Goal: Information Seeking & Learning: Understand process/instructions

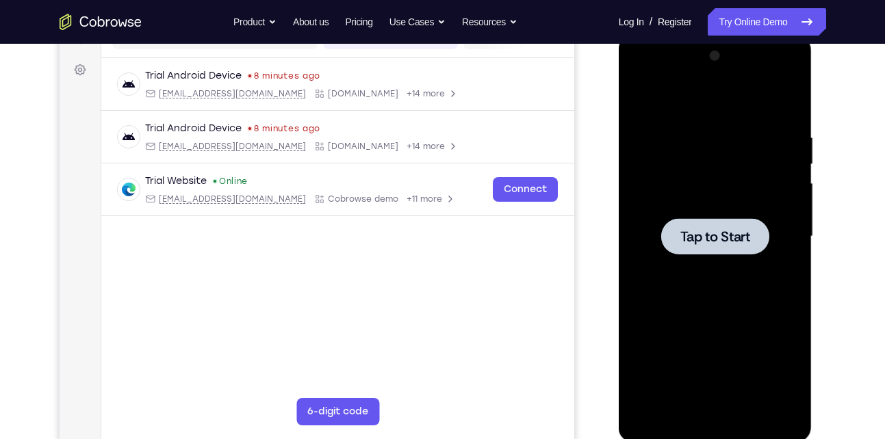
click at [738, 187] on div at bounding box center [715, 236] width 172 height 383
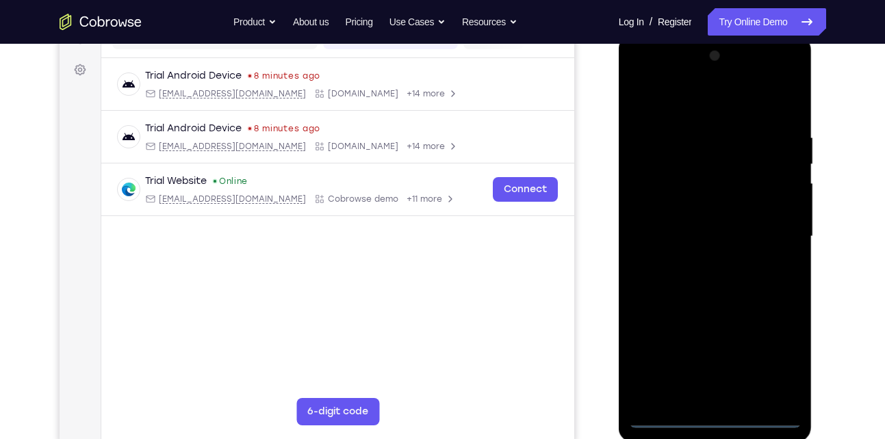
click at [722, 415] on div at bounding box center [715, 236] width 172 height 383
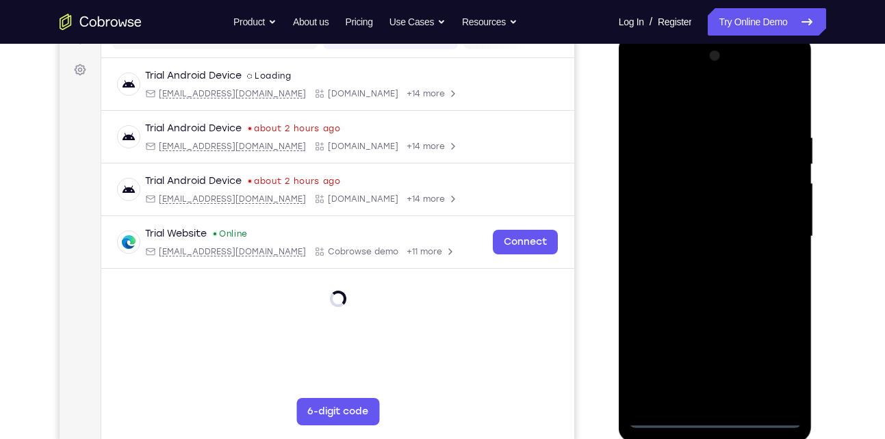
click at [775, 361] on div at bounding box center [715, 236] width 172 height 383
click at [640, 78] on div at bounding box center [715, 236] width 172 height 383
click at [656, 192] on div at bounding box center [715, 236] width 172 height 383
click at [673, 235] on div at bounding box center [715, 236] width 172 height 383
click at [697, 231] on div at bounding box center [715, 236] width 172 height 383
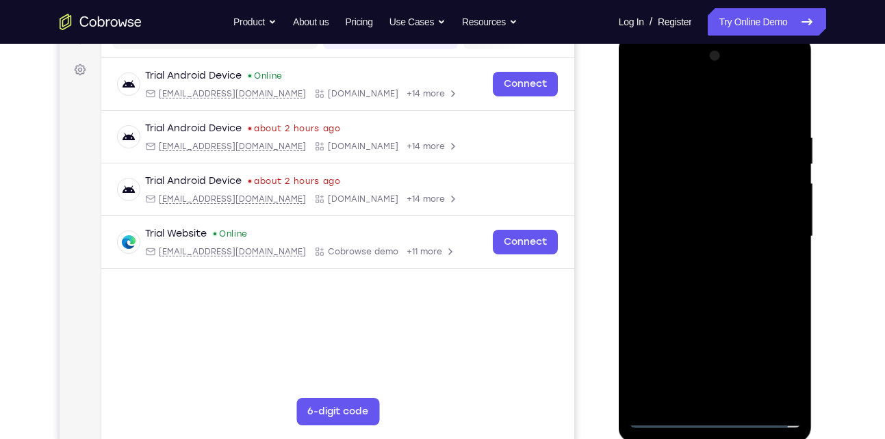
click at [727, 253] on div at bounding box center [715, 236] width 172 height 383
click at [749, 99] on div at bounding box center [715, 236] width 172 height 383
click at [694, 127] on div at bounding box center [715, 236] width 172 height 383
click at [673, 244] on div at bounding box center [715, 236] width 172 height 383
click at [686, 237] on div at bounding box center [715, 236] width 172 height 383
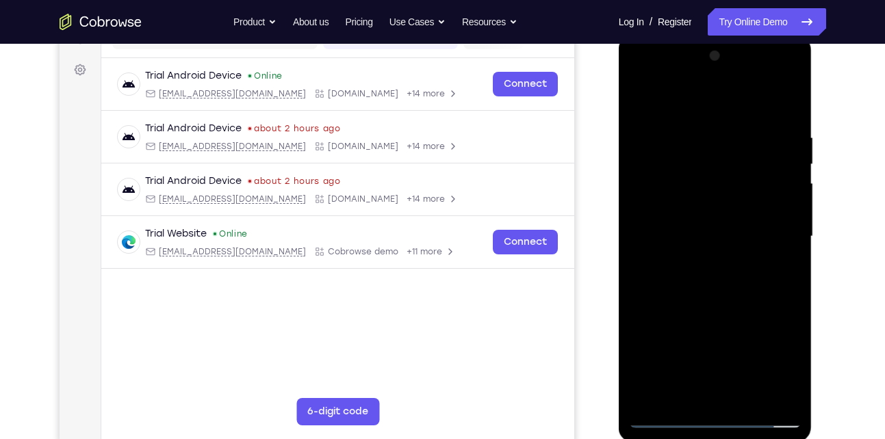
click at [684, 243] on div at bounding box center [715, 236] width 172 height 383
click at [684, 246] on div at bounding box center [715, 236] width 172 height 383
drag, startPoint x: 684, startPoint y: 246, endPoint x: 723, endPoint y: 240, distance: 40.2
click at [723, 240] on div at bounding box center [715, 236] width 172 height 383
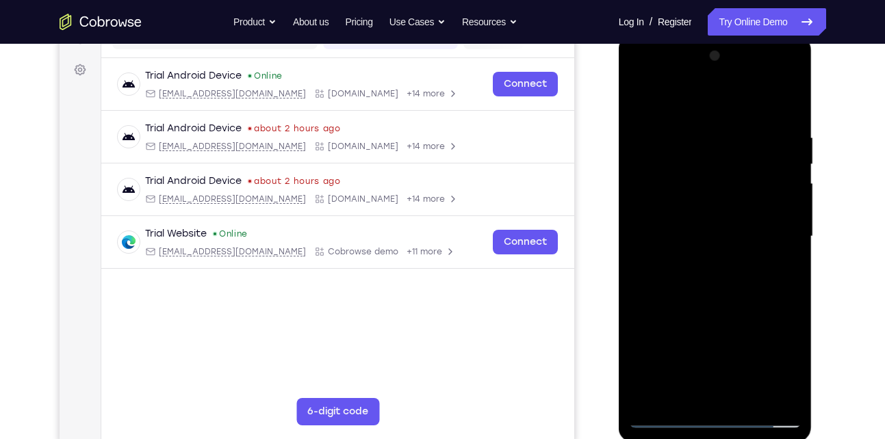
click at [723, 240] on div at bounding box center [715, 236] width 172 height 383
click at [734, 273] on div at bounding box center [715, 236] width 172 height 383
click at [671, 421] on div at bounding box center [715, 236] width 172 height 383
click at [785, 169] on div at bounding box center [715, 236] width 172 height 383
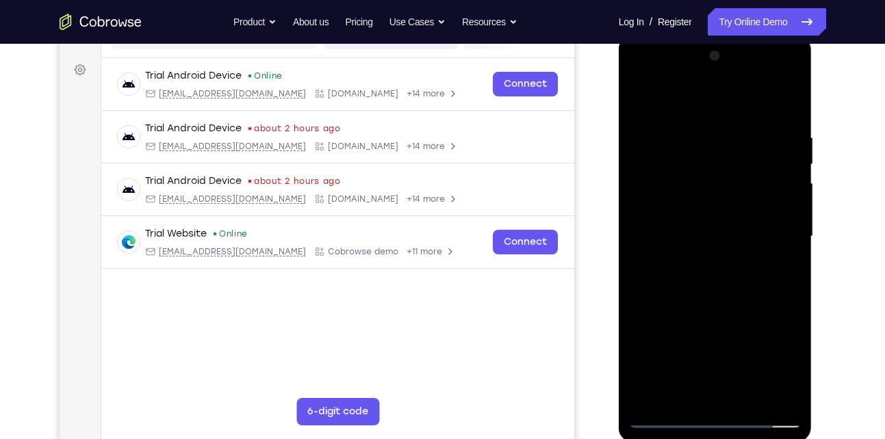
click at [785, 169] on div at bounding box center [715, 236] width 172 height 383
click at [685, 244] on div at bounding box center [715, 236] width 172 height 383
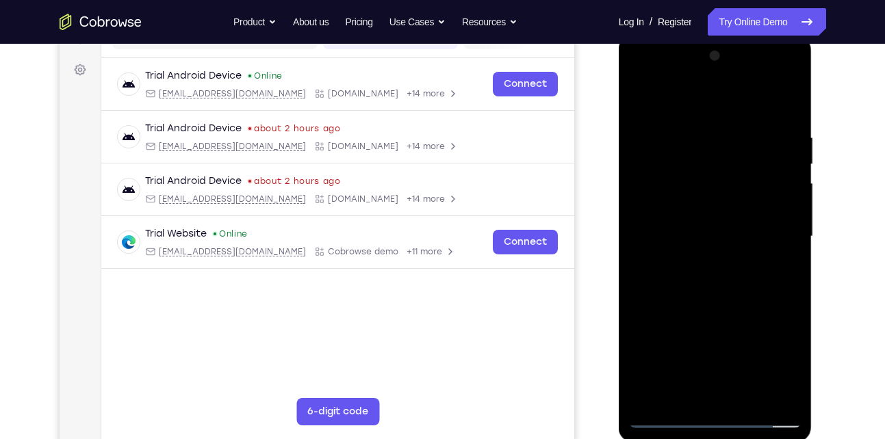
click at [685, 244] on div at bounding box center [715, 236] width 172 height 383
click at [688, 249] on div at bounding box center [715, 236] width 172 height 383
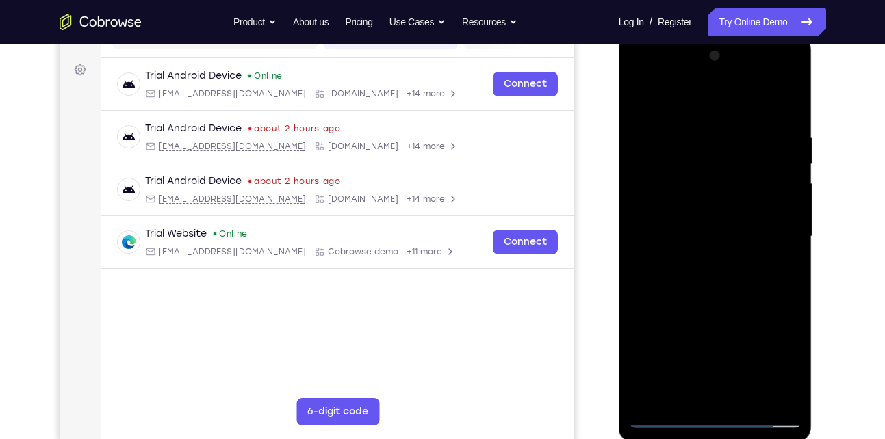
click at [664, 423] on div at bounding box center [715, 236] width 172 height 383
drag, startPoint x: 664, startPoint y: 423, endPoint x: 675, endPoint y: 418, distance: 11.3
click at [664, 423] on div at bounding box center [715, 236] width 172 height 383
click at [677, 417] on div at bounding box center [715, 236] width 172 height 383
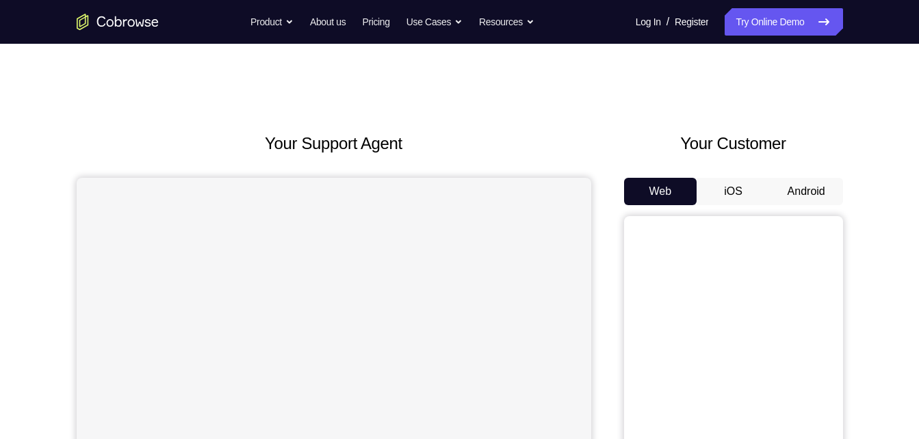
click at [818, 178] on button "Android" at bounding box center [806, 191] width 73 height 27
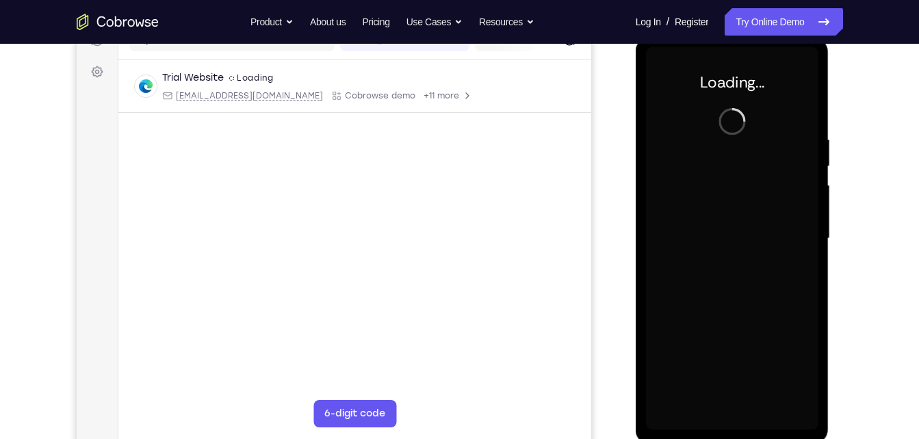
scroll to position [189, 0]
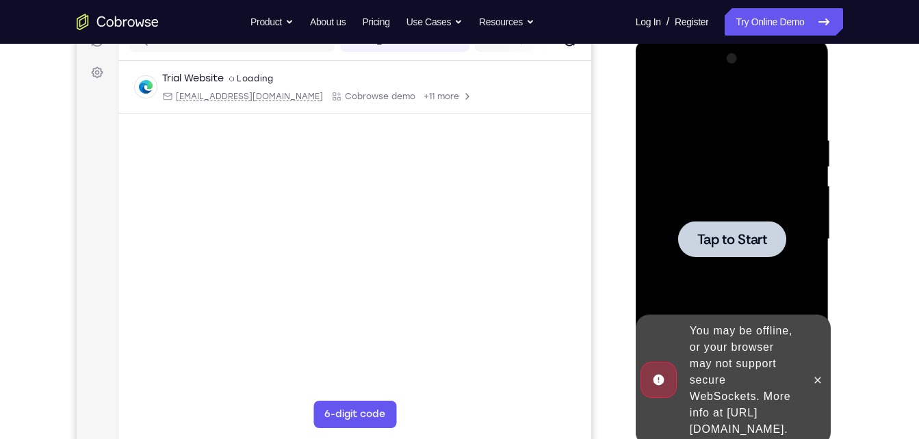
click at [754, 318] on div "You may be offline, or your browser may not support secure WebSockets. More inf…" at bounding box center [744, 381] width 120 height 126
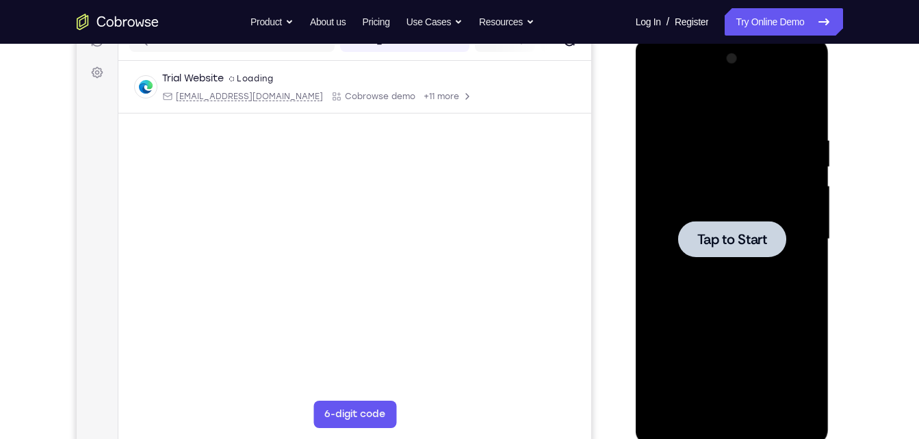
click at [764, 263] on div at bounding box center [732, 239] width 172 height 383
click at [723, 242] on span "Tap to Start" at bounding box center [732, 240] width 70 height 14
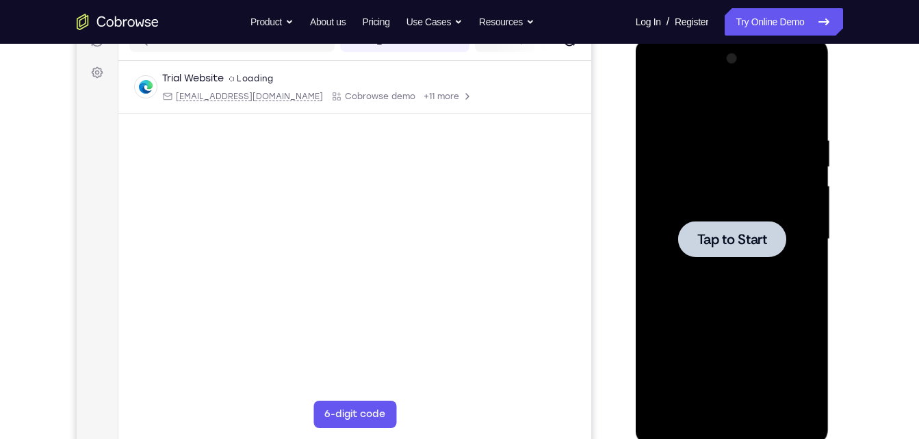
click at [729, 240] on span "Tap to Start" at bounding box center [732, 240] width 70 height 14
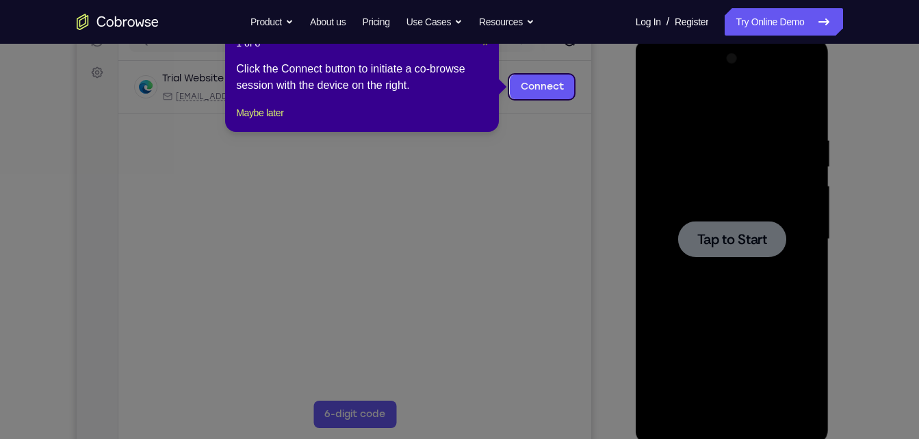
click at [484, 44] on span "×" at bounding box center [484, 43] width 5 height 11
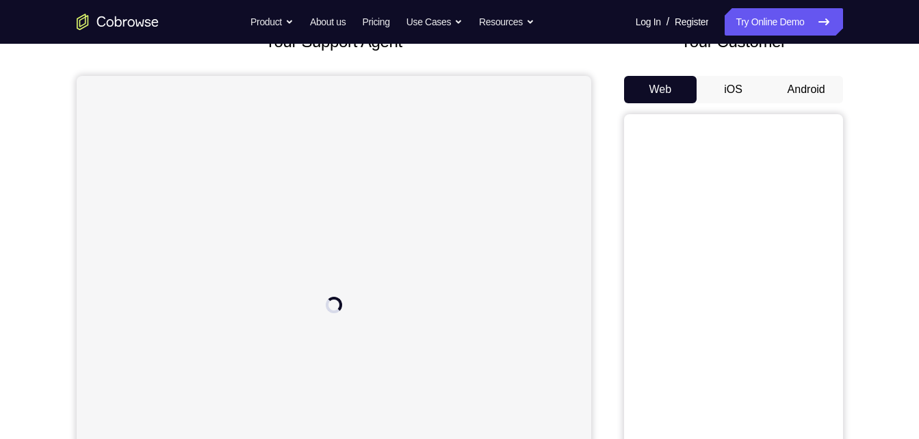
scroll to position [107, 0]
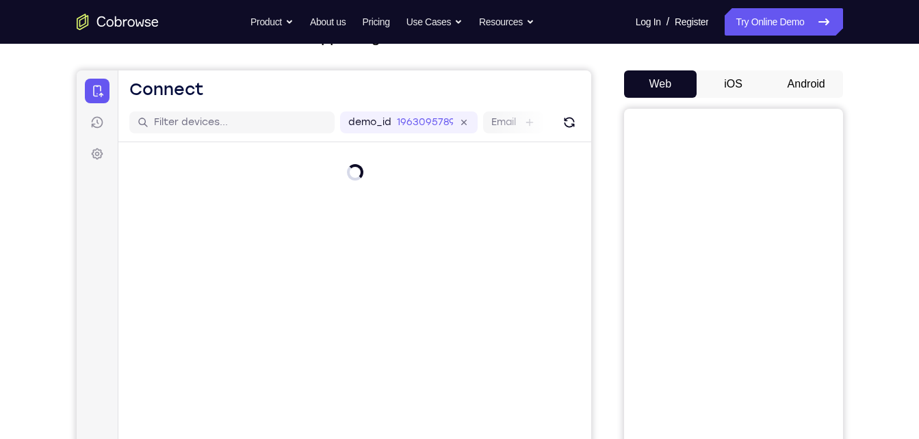
click at [803, 83] on button "Android" at bounding box center [806, 83] width 73 height 27
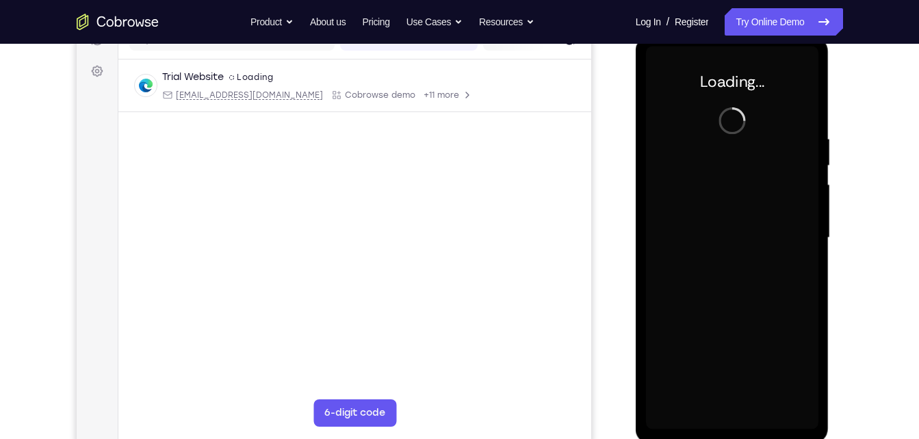
scroll to position [189, 0]
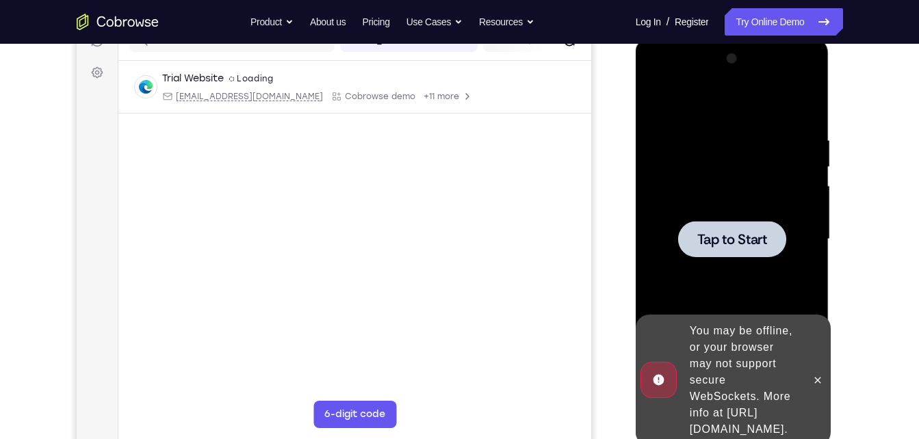
click at [807, 361] on div at bounding box center [818, 380] width 22 height 131
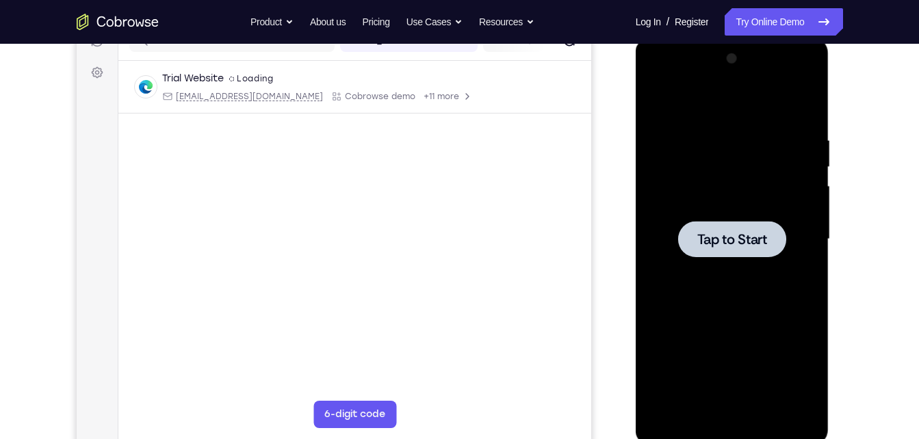
click at [734, 233] on span "Tap to Start" at bounding box center [732, 240] width 70 height 14
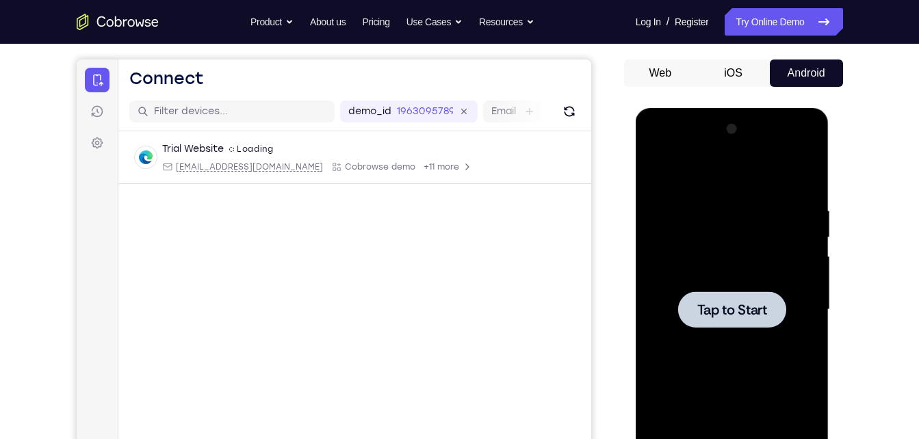
scroll to position [118, 0]
click at [732, 85] on button "iOS" at bounding box center [733, 73] width 73 height 27
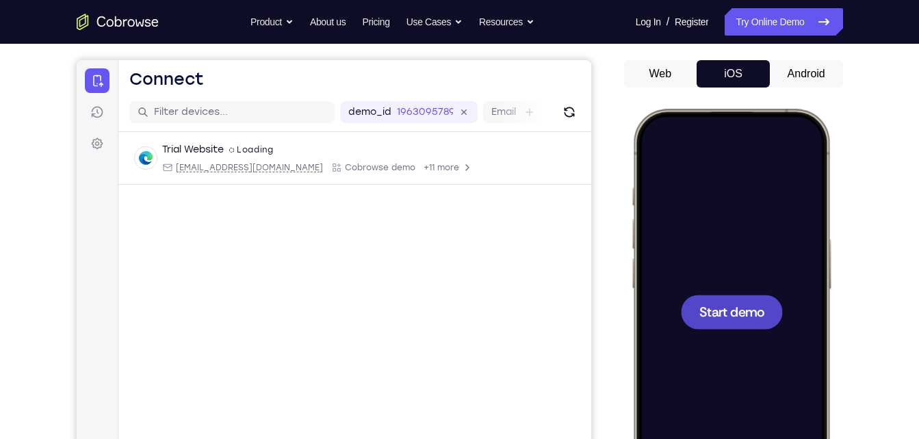
scroll to position [0, 0]
click at [727, 307] on span "Start demo" at bounding box center [731, 311] width 65 height 13
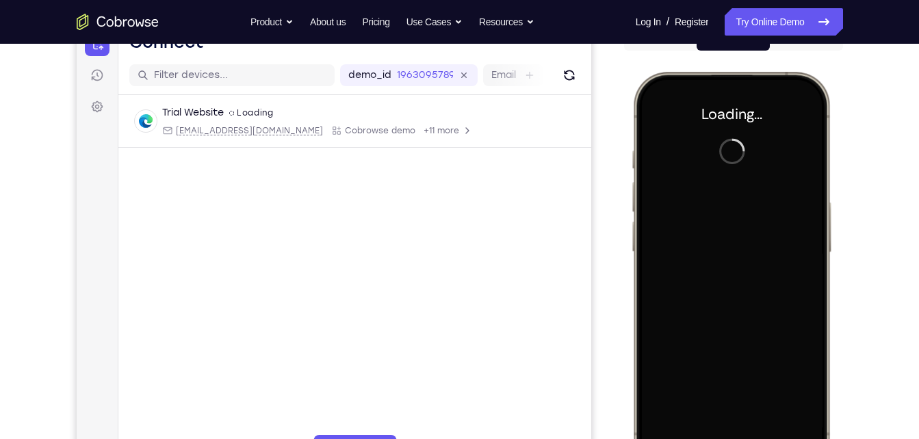
scroll to position [134, 0]
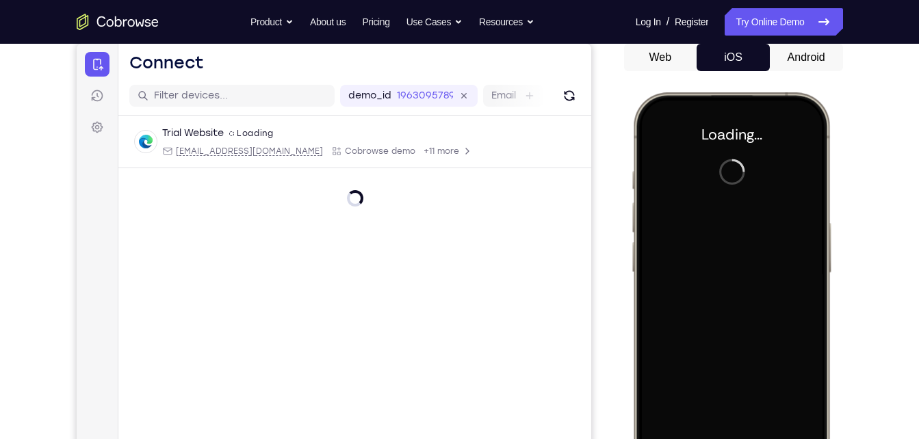
click at [809, 61] on button "Android" at bounding box center [806, 57] width 73 height 27
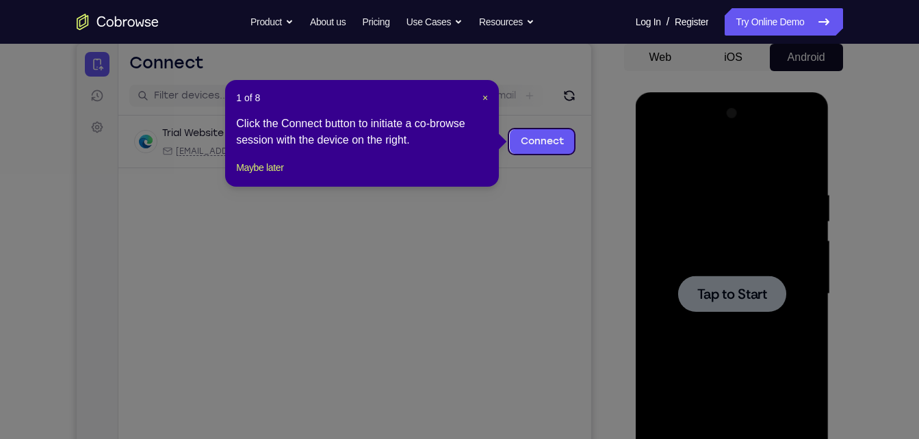
click at [766, 216] on icon at bounding box center [464, 219] width 929 height 439
click at [480, 95] on header "1 of 8 ×" at bounding box center [362, 98] width 252 height 14
click at [482, 99] on span "×" at bounding box center [484, 97] width 5 height 11
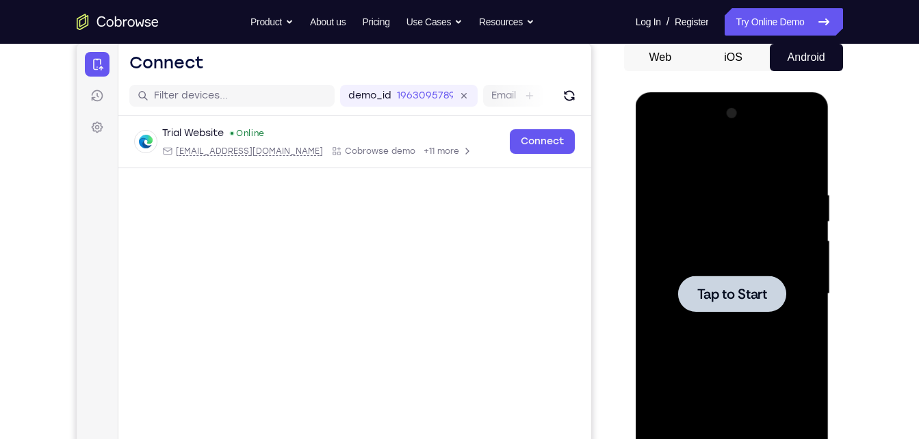
click at [801, 281] on div at bounding box center [732, 294] width 172 height 383
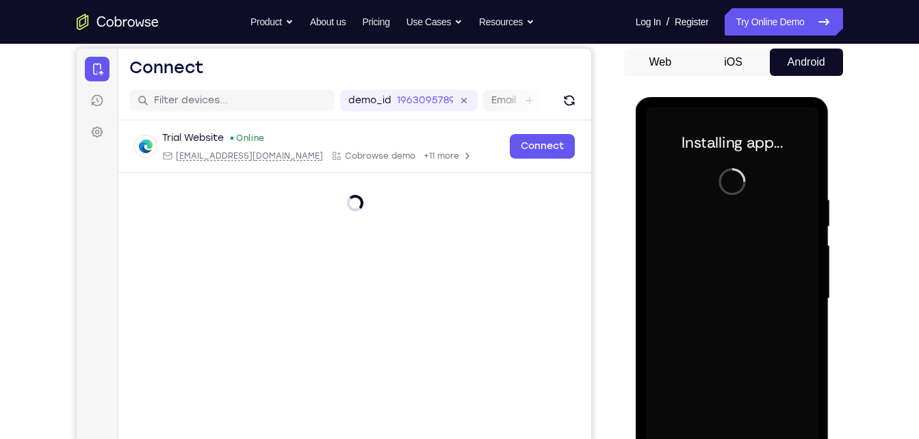
scroll to position [127, 0]
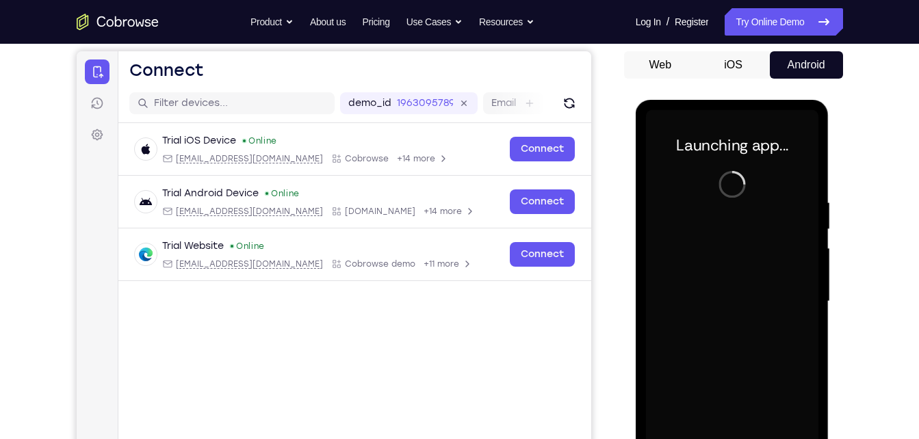
click at [732, 53] on button "iOS" at bounding box center [733, 64] width 73 height 27
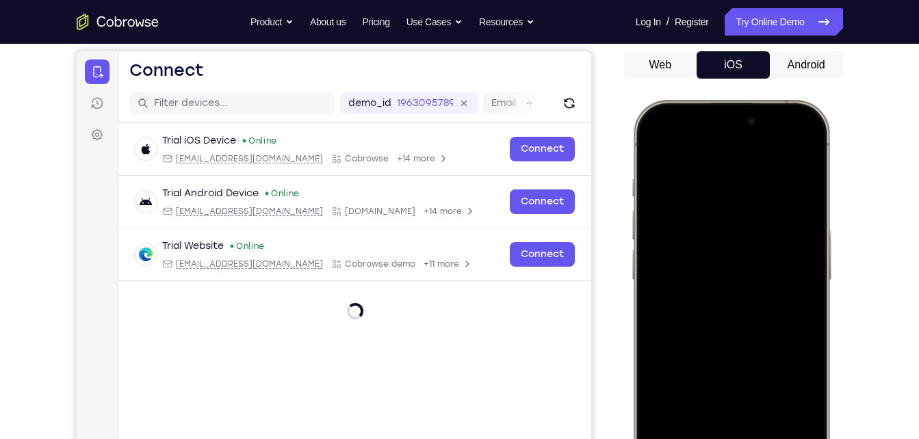
click at [807, 66] on button "Android" at bounding box center [806, 64] width 73 height 27
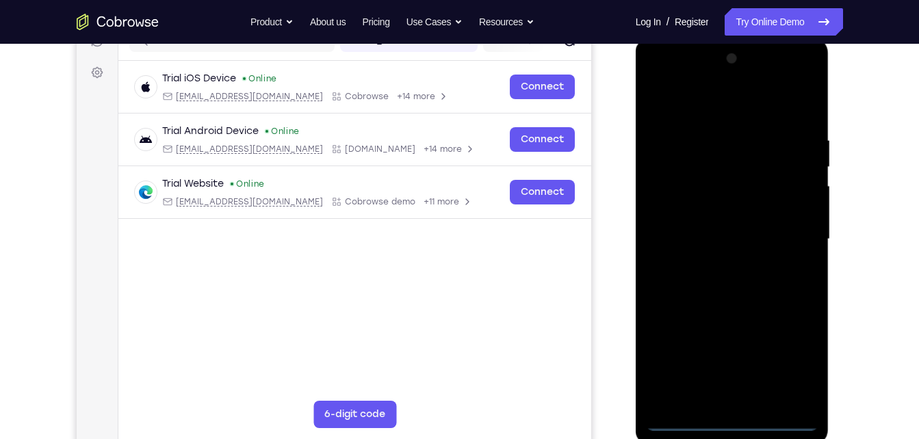
scroll to position [190, 0]
click at [730, 420] on div at bounding box center [732, 238] width 172 height 383
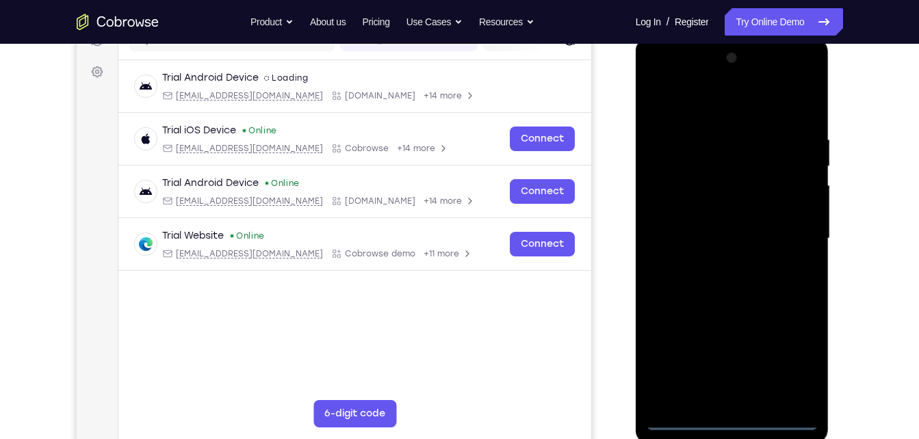
click at [790, 366] on div at bounding box center [732, 238] width 172 height 383
click at [660, 88] on div at bounding box center [732, 238] width 172 height 383
click at [797, 227] on div at bounding box center [732, 238] width 172 height 383
click at [708, 265] on div at bounding box center [732, 238] width 172 height 383
click at [721, 312] on div at bounding box center [732, 238] width 172 height 383
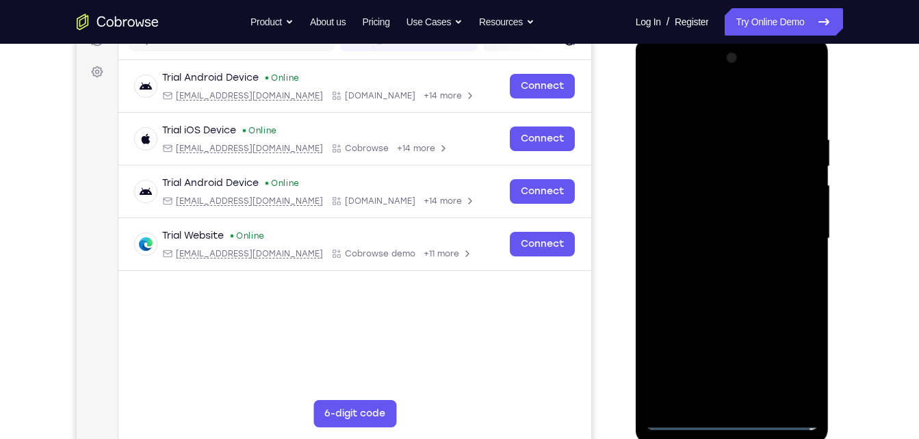
click at [712, 177] on div at bounding box center [732, 238] width 172 height 383
click at [704, 224] on div at bounding box center [732, 238] width 172 height 383
click at [693, 244] on div at bounding box center [732, 238] width 172 height 383
click at [735, 223] on div at bounding box center [732, 238] width 172 height 383
click at [749, 255] on div at bounding box center [732, 238] width 172 height 383
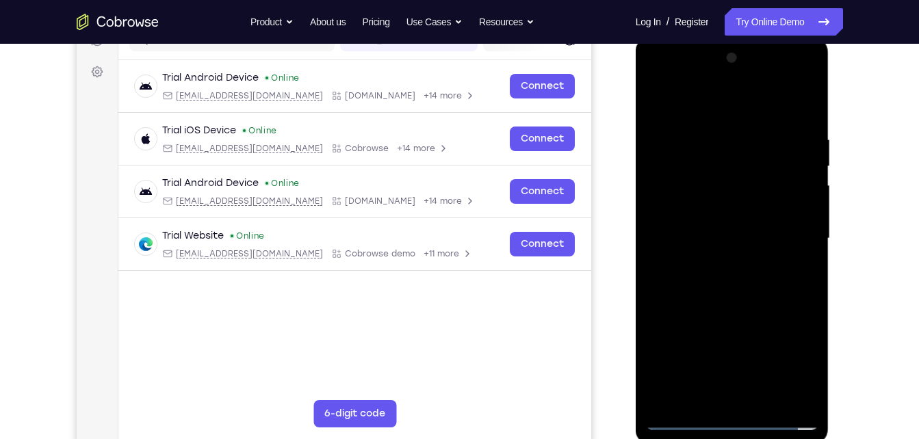
click at [766, 112] on div at bounding box center [732, 238] width 172 height 383
click at [725, 122] on div at bounding box center [732, 238] width 172 height 383
click at [697, 239] on div at bounding box center [732, 238] width 172 height 383
click at [806, 196] on div at bounding box center [732, 238] width 172 height 383
click at [727, 297] on div at bounding box center [732, 238] width 172 height 383
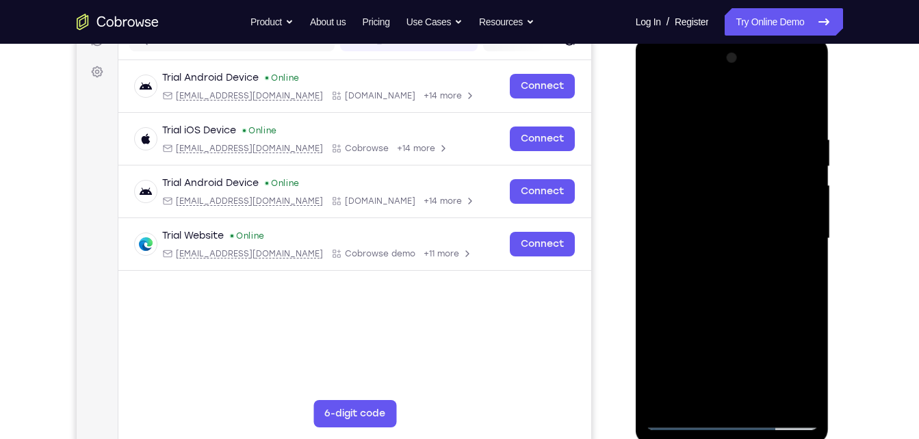
click at [748, 196] on div at bounding box center [732, 238] width 172 height 383
click at [662, 81] on div at bounding box center [732, 238] width 172 height 383
click at [675, 195] on div at bounding box center [732, 238] width 172 height 383
click at [777, 120] on div at bounding box center [732, 238] width 172 height 383
click at [663, 95] on div at bounding box center [732, 238] width 172 height 383
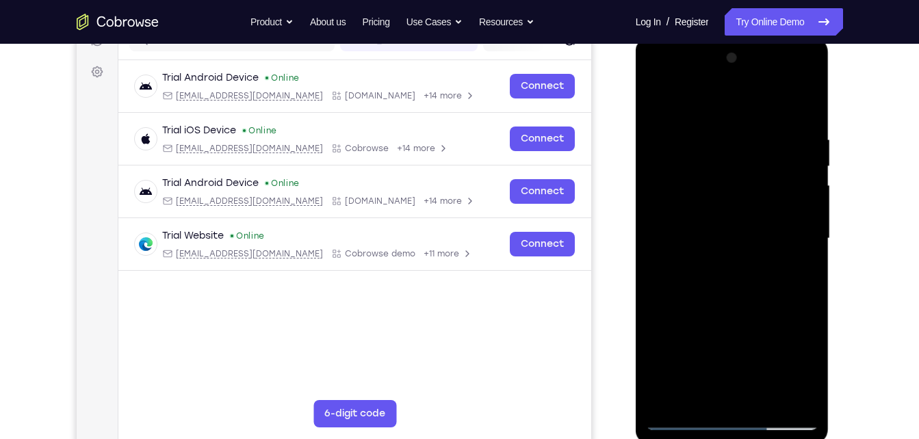
click at [663, 104] on div at bounding box center [732, 238] width 172 height 383
click at [730, 205] on div at bounding box center [732, 238] width 172 height 383
click at [781, 396] on div at bounding box center [732, 238] width 172 height 383
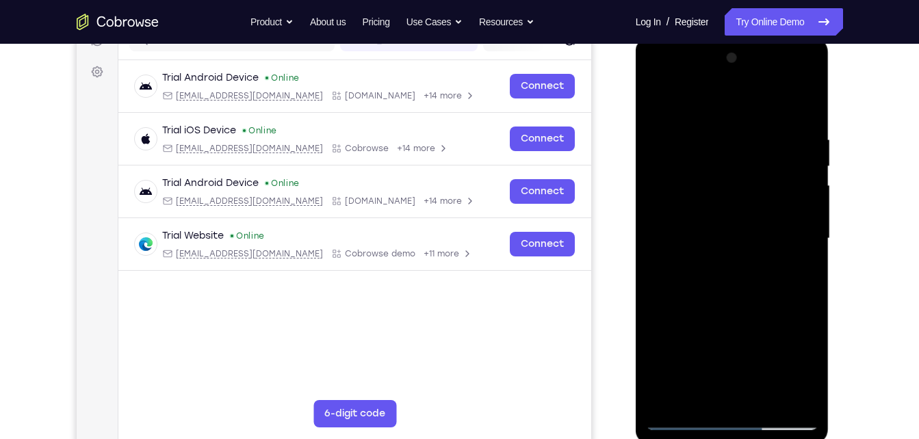
click at [781, 396] on div at bounding box center [732, 238] width 172 height 383
click at [810, 251] on div at bounding box center [732, 238] width 172 height 383
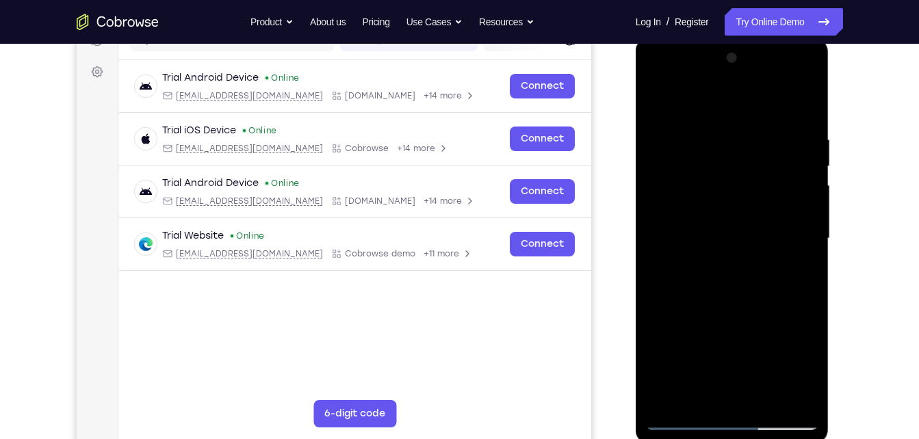
click at [810, 251] on div at bounding box center [732, 238] width 172 height 383
click at [810, 118] on div at bounding box center [732, 238] width 172 height 383
click at [654, 74] on div at bounding box center [732, 238] width 172 height 383
click at [675, 194] on div at bounding box center [732, 238] width 172 height 383
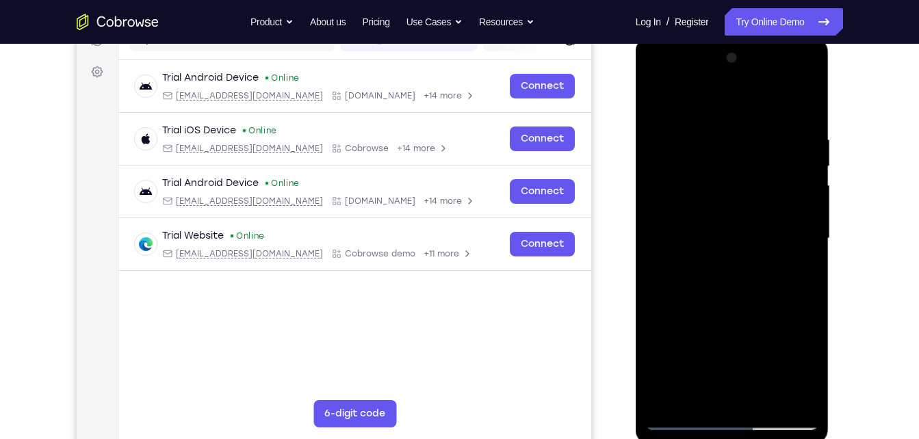
click at [720, 266] on div at bounding box center [732, 238] width 172 height 383
click at [722, 309] on div at bounding box center [732, 238] width 172 height 383
click at [746, 230] on div at bounding box center [732, 238] width 172 height 383
click at [747, 195] on div at bounding box center [732, 238] width 172 height 383
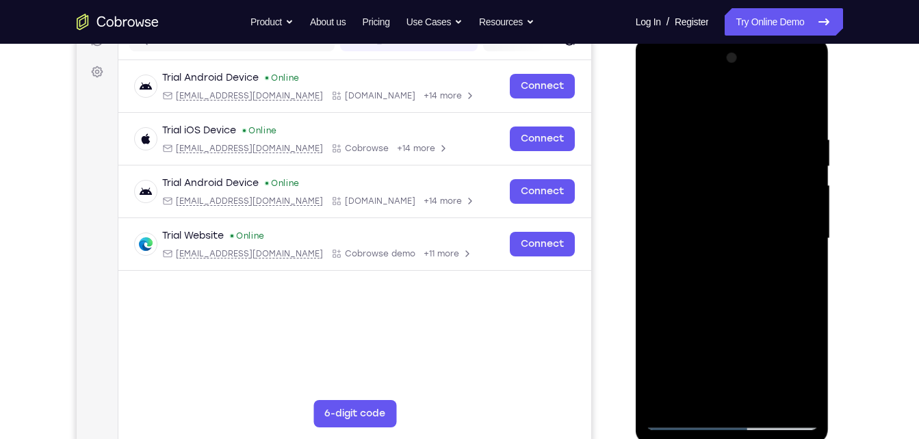
click at [747, 195] on div at bounding box center [732, 238] width 172 height 383
click at [731, 172] on div at bounding box center [732, 238] width 172 height 383
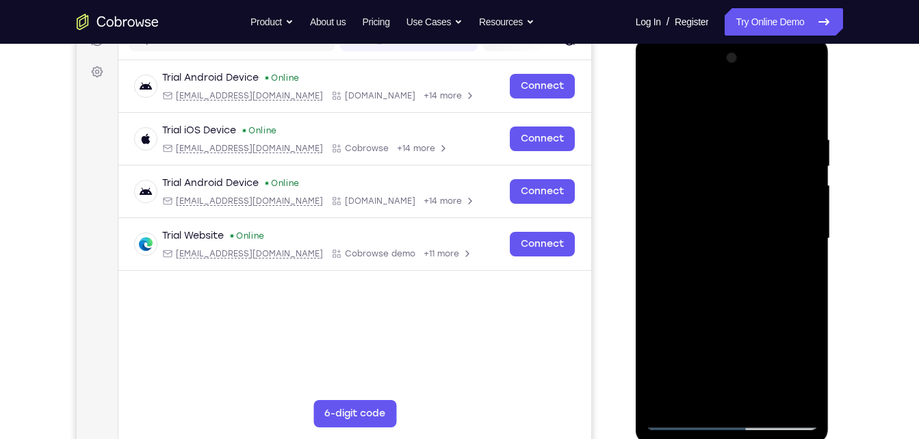
click at [657, 100] on div at bounding box center [732, 238] width 172 height 383
click at [739, 209] on div at bounding box center [732, 238] width 172 height 383
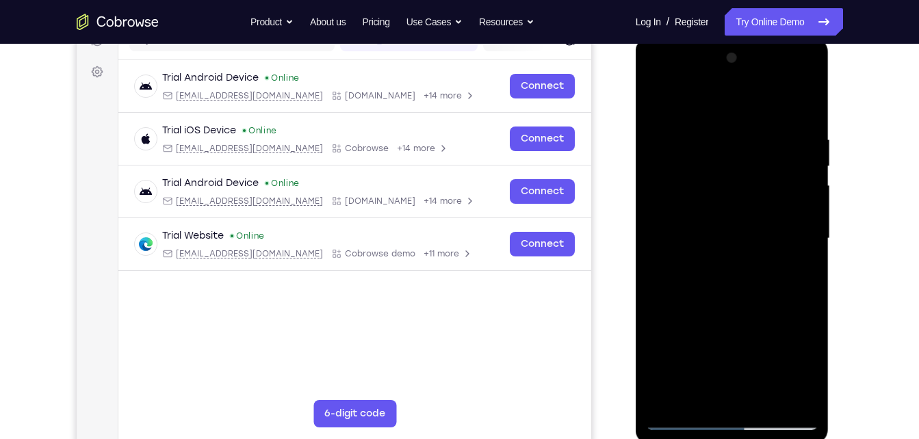
click at [762, 164] on div at bounding box center [732, 238] width 172 height 383
click at [703, 243] on div at bounding box center [732, 238] width 172 height 383
click at [706, 178] on div at bounding box center [732, 238] width 172 height 383
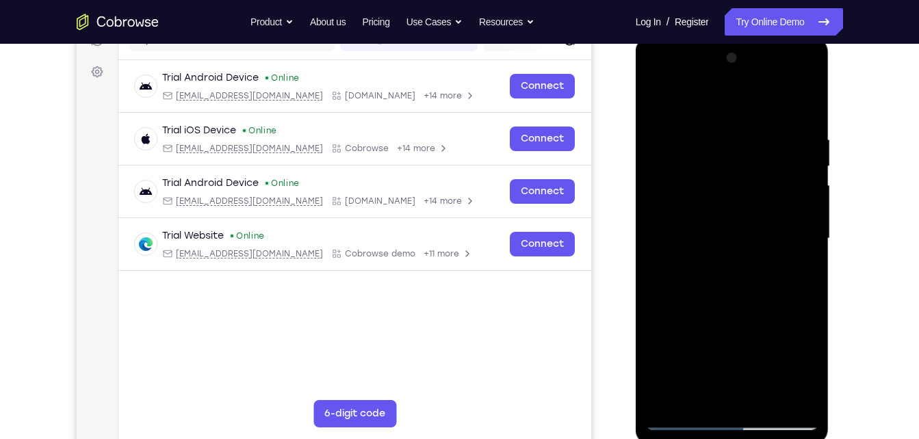
click at [706, 178] on div at bounding box center [732, 238] width 172 height 383
click at [717, 240] on div at bounding box center [732, 238] width 172 height 383
click at [749, 181] on div at bounding box center [732, 238] width 172 height 383
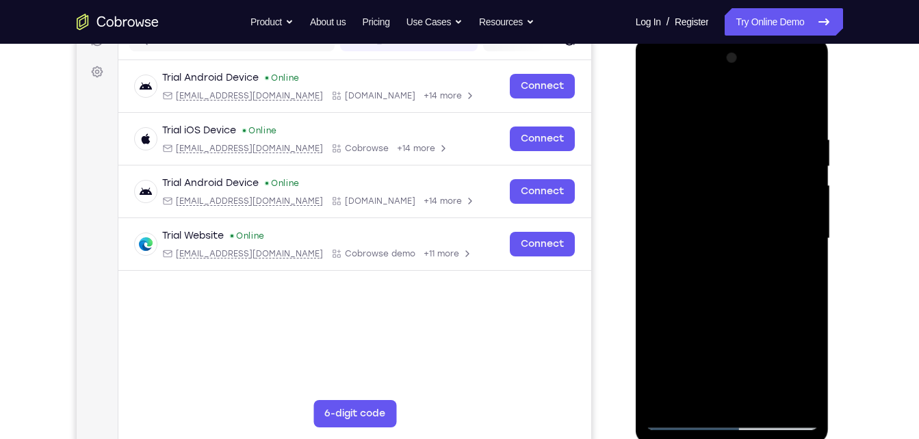
click at [738, 295] on div at bounding box center [732, 238] width 172 height 383
click at [764, 404] on div at bounding box center [732, 238] width 172 height 383
click at [746, 315] on div at bounding box center [732, 238] width 172 height 383
click at [747, 246] on div at bounding box center [732, 238] width 172 height 383
click at [781, 363] on div at bounding box center [732, 238] width 172 height 383
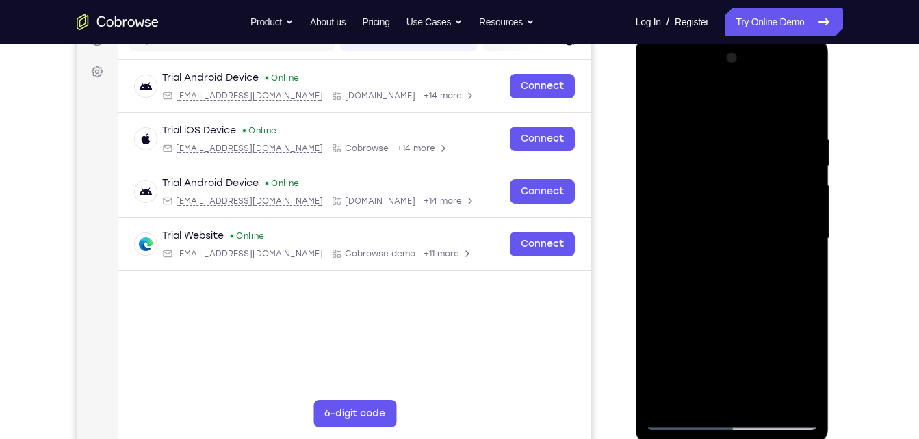
click at [678, 389] on div at bounding box center [732, 238] width 172 height 383
click at [799, 279] on div at bounding box center [732, 238] width 172 height 383
click at [661, 107] on div at bounding box center [732, 238] width 172 height 383
click at [746, 247] on div at bounding box center [732, 238] width 172 height 383
click at [682, 398] on div at bounding box center [732, 238] width 172 height 383
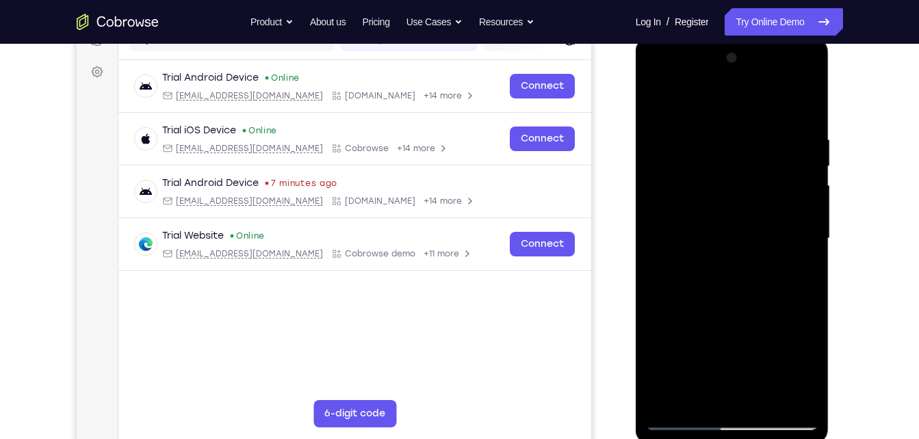
click at [804, 272] on div at bounding box center [732, 238] width 172 height 383
click at [700, 398] on div at bounding box center [732, 238] width 172 height 383
click at [766, 315] on div at bounding box center [732, 238] width 172 height 383
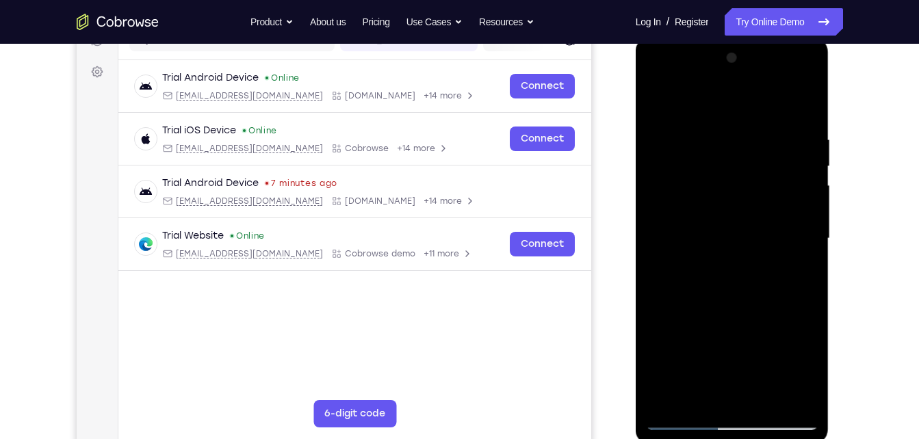
click at [801, 260] on div at bounding box center [732, 238] width 172 height 383
click at [661, 103] on div at bounding box center [732, 238] width 172 height 383
click at [699, 123] on div at bounding box center [732, 238] width 172 height 383
click at [790, 402] on div at bounding box center [732, 238] width 172 height 383
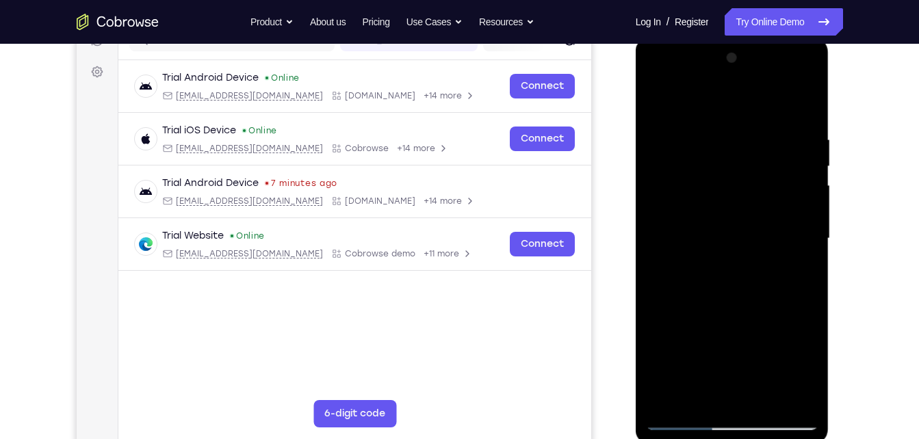
click at [803, 220] on div at bounding box center [732, 238] width 172 height 383
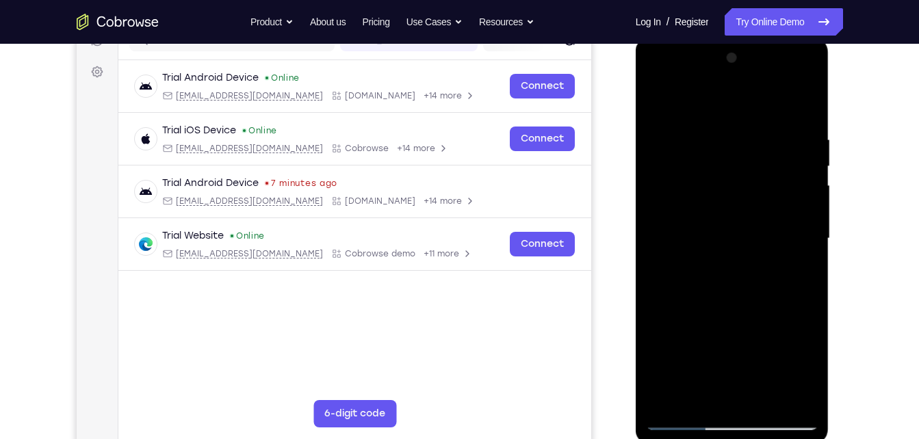
click at [803, 220] on div at bounding box center [732, 238] width 172 height 383
drag, startPoint x: 803, startPoint y: 220, endPoint x: 662, endPoint y: 231, distance: 140.7
click at [662, 231] on div at bounding box center [732, 238] width 172 height 383
drag, startPoint x: 805, startPoint y: 222, endPoint x: 659, endPoint y: 224, distance: 146.5
click at [659, 224] on div at bounding box center [732, 238] width 172 height 383
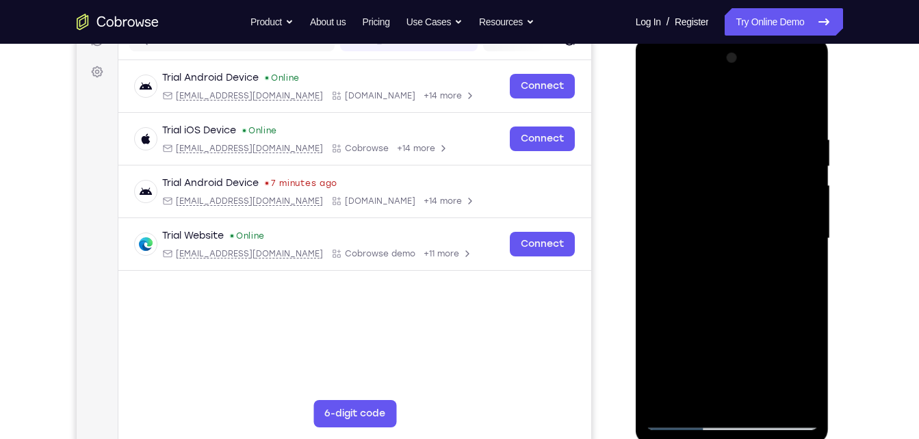
drag, startPoint x: 800, startPoint y: 230, endPoint x: 668, endPoint y: 241, distance: 132.5
click at [668, 241] on div at bounding box center [732, 238] width 172 height 383
drag, startPoint x: 779, startPoint y: 241, endPoint x: 669, endPoint y: 246, distance: 109.6
click at [669, 246] on div at bounding box center [732, 238] width 172 height 383
drag, startPoint x: 792, startPoint y: 234, endPoint x: 663, endPoint y: 230, distance: 128.7
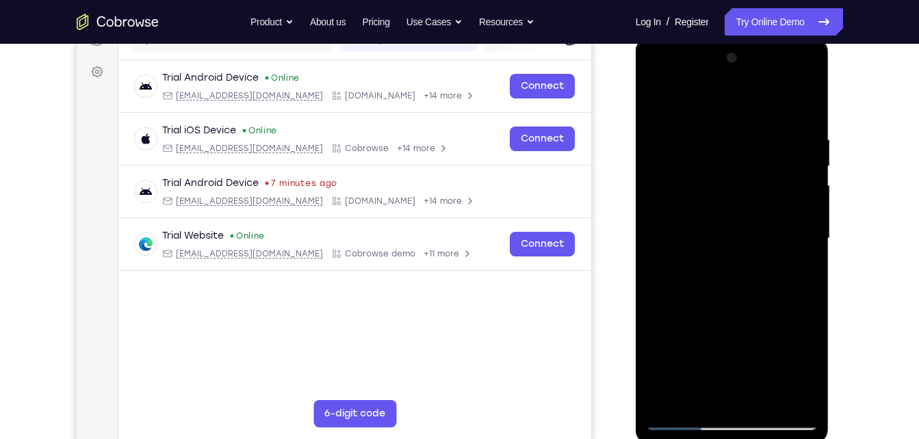
click at [663, 230] on div at bounding box center [732, 238] width 172 height 383
click at [798, 151] on div at bounding box center [732, 238] width 172 height 383
click at [804, 107] on div at bounding box center [732, 238] width 172 height 383
click at [767, 396] on div at bounding box center [732, 238] width 172 height 383
drag, startPoint x: 764, startPoint y: 383, endPoint x: 746, endPoint y: 270, distance: 114.4
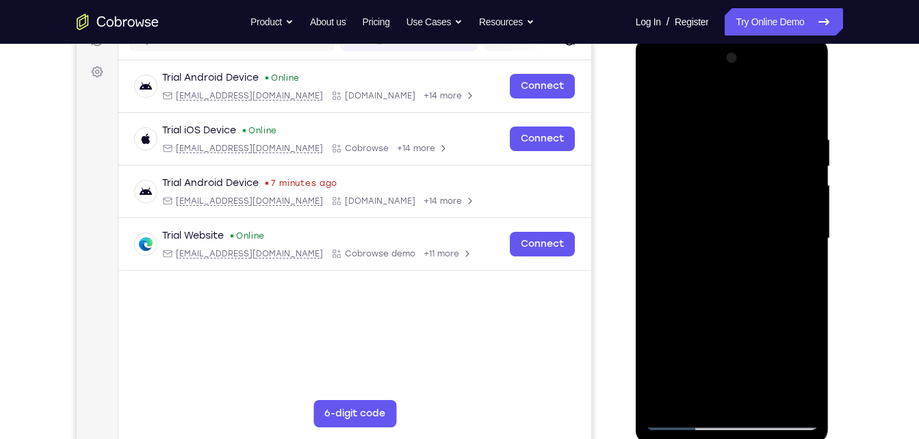
click at [746, 270] on div at bounding box center [732, 238] width 172 height 383
drag, startPoint x: 742, startPoint y: 382, endPoint x: 734, endPoint y: 300, distance: 82.5
click at [734, 300] on div at bounding box center [732, 238] width 172 height 383
drag, startPoint x: 725, startPoint y: 379, endPoint x: 712, endPoint y: 214, distance: 165.4
click at [712, 214] on div at bounding box center [732, 238] width 172 height 383
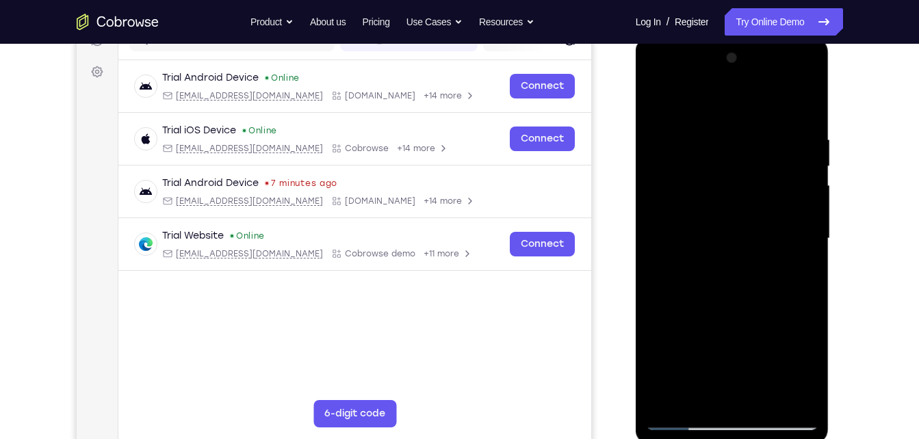
click at [662, 94] on div at bounding box center [732, 238] width 172 height 383
drag, startPoint x: 735, startPoint y: 140, endPoint x: 727, endPoint y: 361, distance: 221.8
click at [727, 361] on div at bounding box center [732, 238] width 172 height 383
drag, startPoint x: 766, startPoint y: 305, endPoint x: 767, endPoint y: 274, distance: 30.1
click at [767, 274] on div at bounding box center [732, 238] width 172 height 383
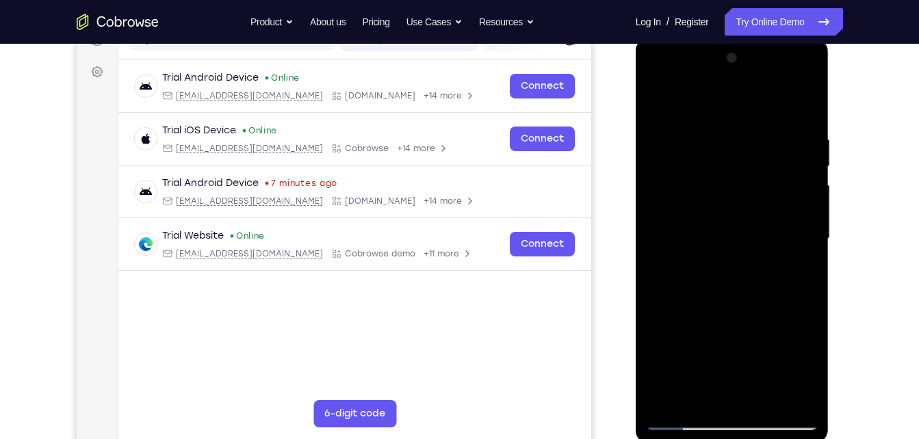
drag, startPoint x: 753, startPoint y: 205, endPoint x: 742, endPoint y: 315, distance: 110.6
click at [742, 315] on div at bounding box center [732, 238] width 172 height 383
click at [656, 75] on div at bounding box center [732, 238] width 172 height 383
click at [714, 198] on div at bounding box center [732, 238] width 172 height 383
click at [654, 365] on div at bounding box center [732, 238] width 172 height 383
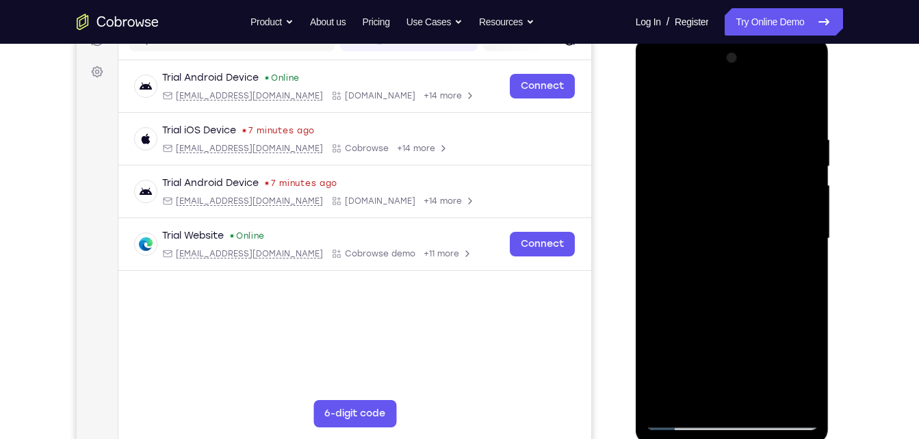
click at [685, 335] on div at bounding box center [732, 238] width 172 height 383
drag, startPoint x: 725, startPoint y: 331, endPoint x: 720, endPoint y: 134, distance: 197.2
click at [720, 134] on div at bounding box center [732, 238] width 172 height 383
drag, startPoint x: 735, startPoint y: 339, endPoint x: 731, endPoint y: 168, distance: 171.1
click at [731, 168] on div at bounding box center [732, 238] width 172 height 383
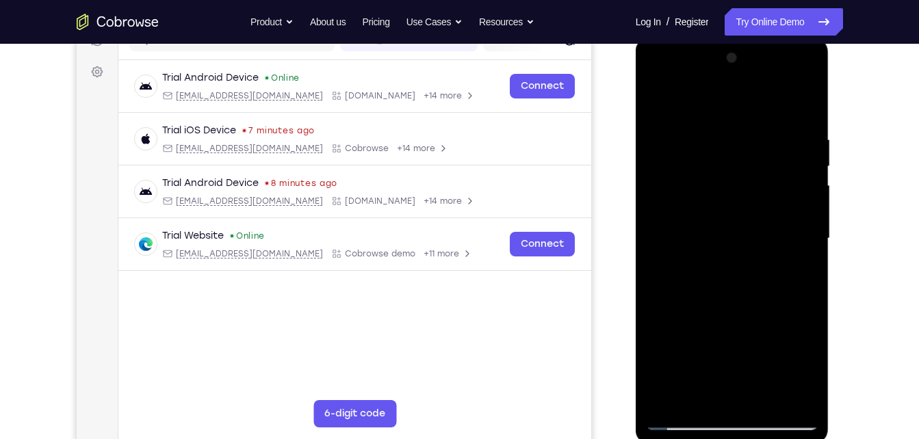
drag, startPoint x: 751, startPoint y: 363, endPoint x: 749, endPoint y: 297, distance: 65.7
click at [749, 297] on div at bounding box center [732, 238] width 172 height 383
drag, startPoint x: 768, startPoint y: 320, endPoint x: 758, endPoint y: 166, distance: 154.3
click at [758, 166] on div at bounding box center [732, 238] width 172 height 383
drag, startPoint x: 748, startPoint y: 352, endPoint x: 734, endPoint y: 126, distance: 226.2
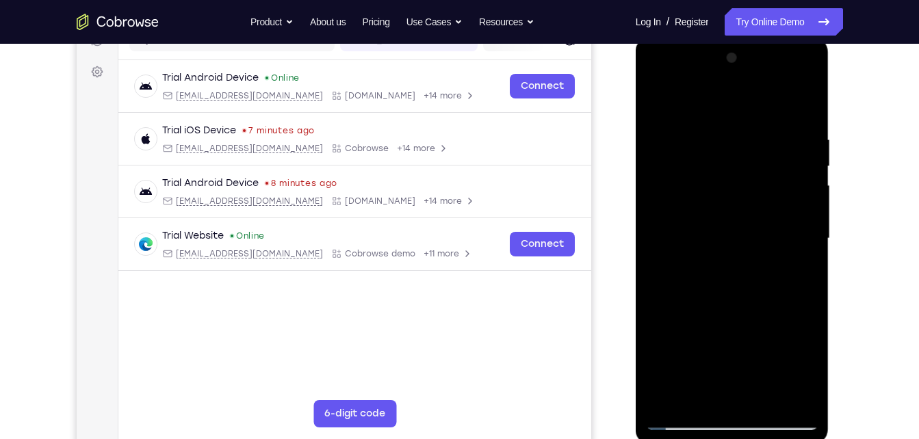
click at [734, 126] on div at bounding box center [732, 238] width 172 height 383
drag, startPoint x: 764, startPoint y: 361, endPoint x: 766, endPoint y: 209, distance: 151.9
click at [766, 209] on div at bounding box center [732, 238] width 172 height 383
drag, startPoint x: 746, startPoint y: 349, endPoint x: 753, endPoint y: 157, distance: 192.4
click at [753, 157] on div at bounding box center [732, 238] width 172 height 383
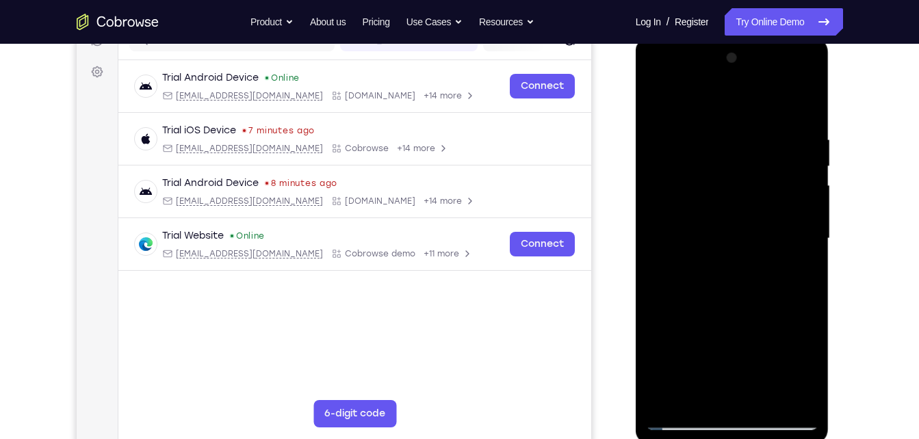
drag, startPoint x: 768, startPoint y: 352, endPoint x: 761, endPoint y: 138, distance: 214.3
click at [761, 138] on div at bounding box center [732, 238] width 172 height 383
drag, startPoint x: 761, startPoint y: 146, endPoint x: 761, endPoint y: 302, distance: 155.3
click at [761, 302] on div at bounding box center [732, 238] width 172 height 383
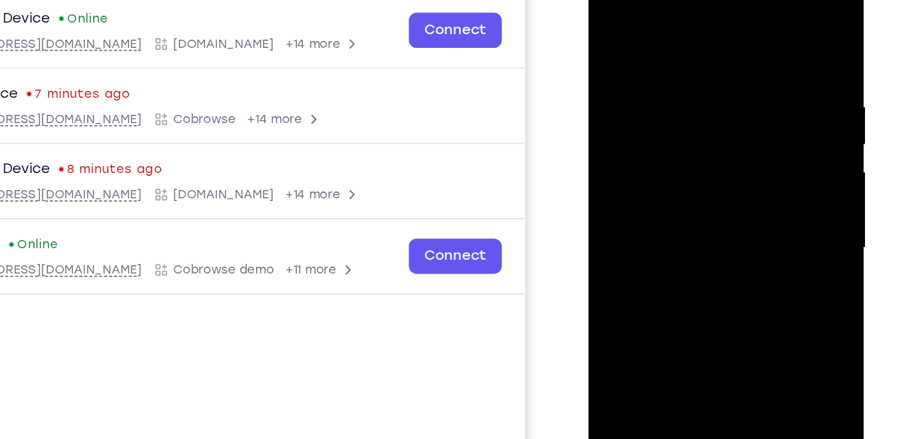
drag, startPoint x: 697, startPoint y: 242, endPoint x: 694, endPoint y: 120, distance: 122.5
click at [694, 120] on div at bounding box center [685, 162] width 172 height 383
drag, startPoint x: 697, startPoint y: 253, endPoint x: 676, endPoint y: 69, distance: 184.6
click at [676, 69] on div at bounding box center [685, 162] width 172 height 383
drag, startPoint x: 693, startPoint y: 235, endPoint x: 688, endPoint y: 64, distance: 170.5
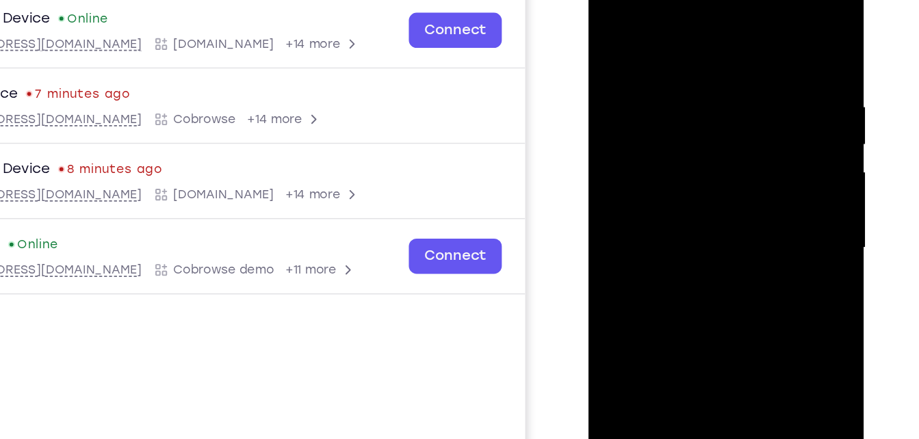
click at [688, 64] on div at bounding box center [685, 162] width 172 height 383
drag, startPoint x: 708, startPoint y: 237, endPoint x: 710, endPoint y: 80, distance: 157.4
click at [710, 80] on div at bounding box center [685, 162] width 172 height 383
drag, startPoint x: 717, startPoint y: 226, endPoint x: 704, endPoint y: 77, distance: 149.7
click at [704, 77] on div at bounding box center [685, 162] width 172 height 383
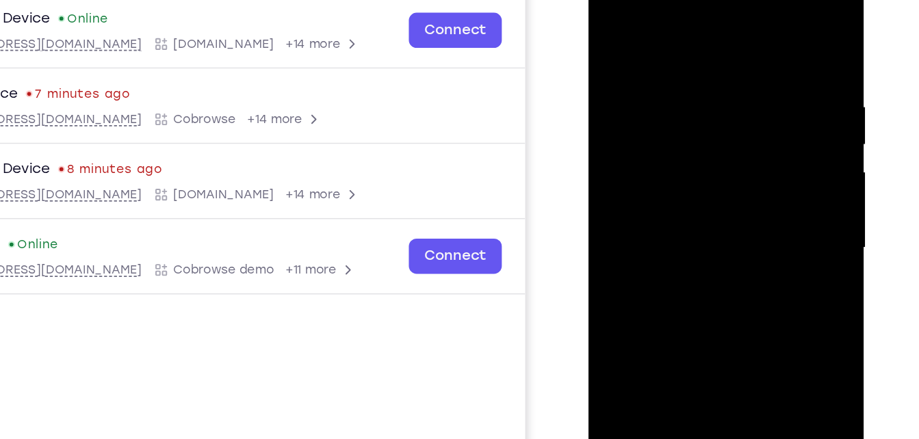
drag, startPoint x: 714, startPoint y: 66, endPoint x: 709, endPoint y: 188, distance: 122.6
click at [709, 188] on div at bounding box center [685, 162] width 172 height 383
click at [660, 126] on div at bounding box center [685, 162] width 172 height 383
click at [607, 25] on div at bounding box center [685, 162] width 172 height 383
drag, startPoint x: 723, startPoint y: 227, endPoint x: 719, endPoint y: 62, distance: 165.6
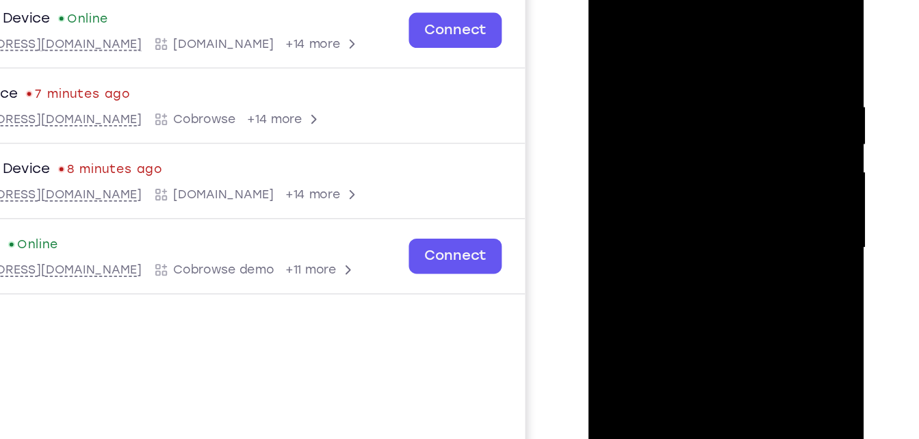
click at [719, 62] on div at bounding box center [685, 162] width 172 height 383
drag, startPoint x: 720, startPoint y: 243, endPoint x: 716, endPoint y: 80, distance: 162.9
click at [716, 80] on div at bounding box center [685, 162] width 172 height 383
